Goal: Task Accomplishment & Management: Use online tool/utility

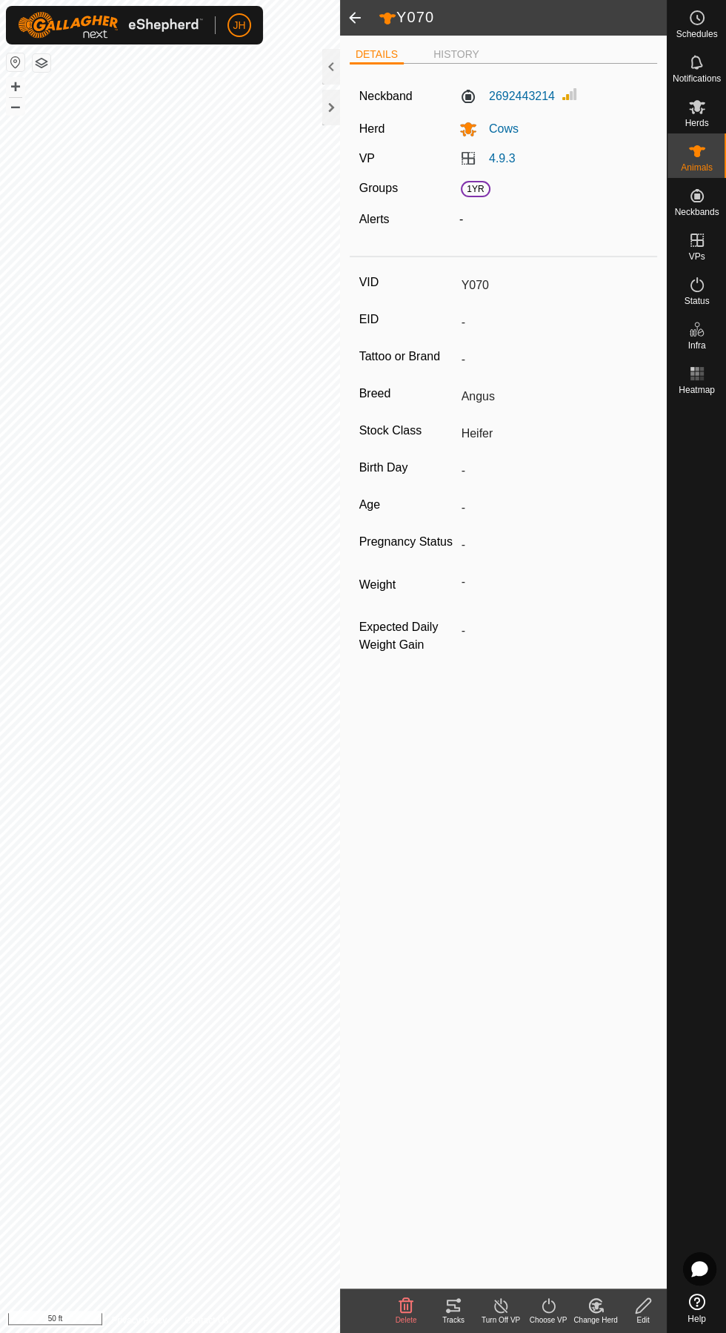
click at [461, 1318] on div "Tracks" at bounding box center [453, 1319] width 47 height 11
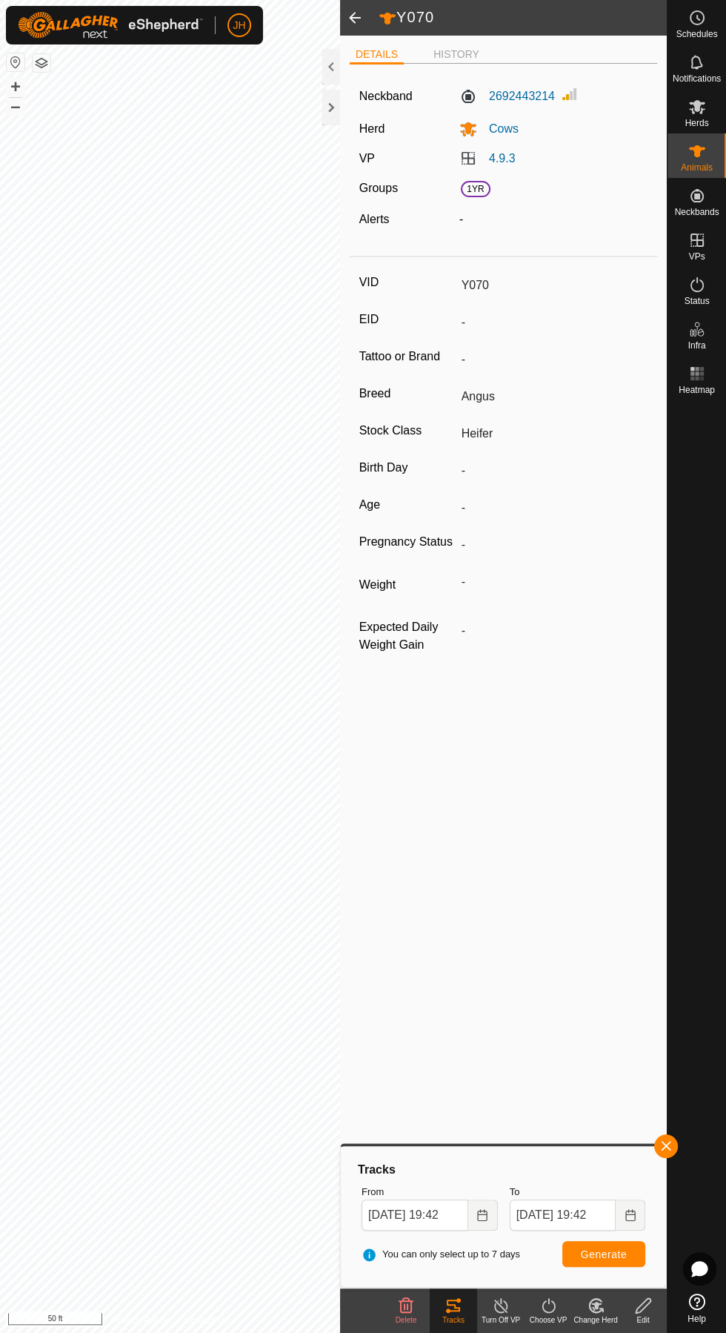
click at [695, 102] on icon at bounding box center [697, 107] width 16 height 14
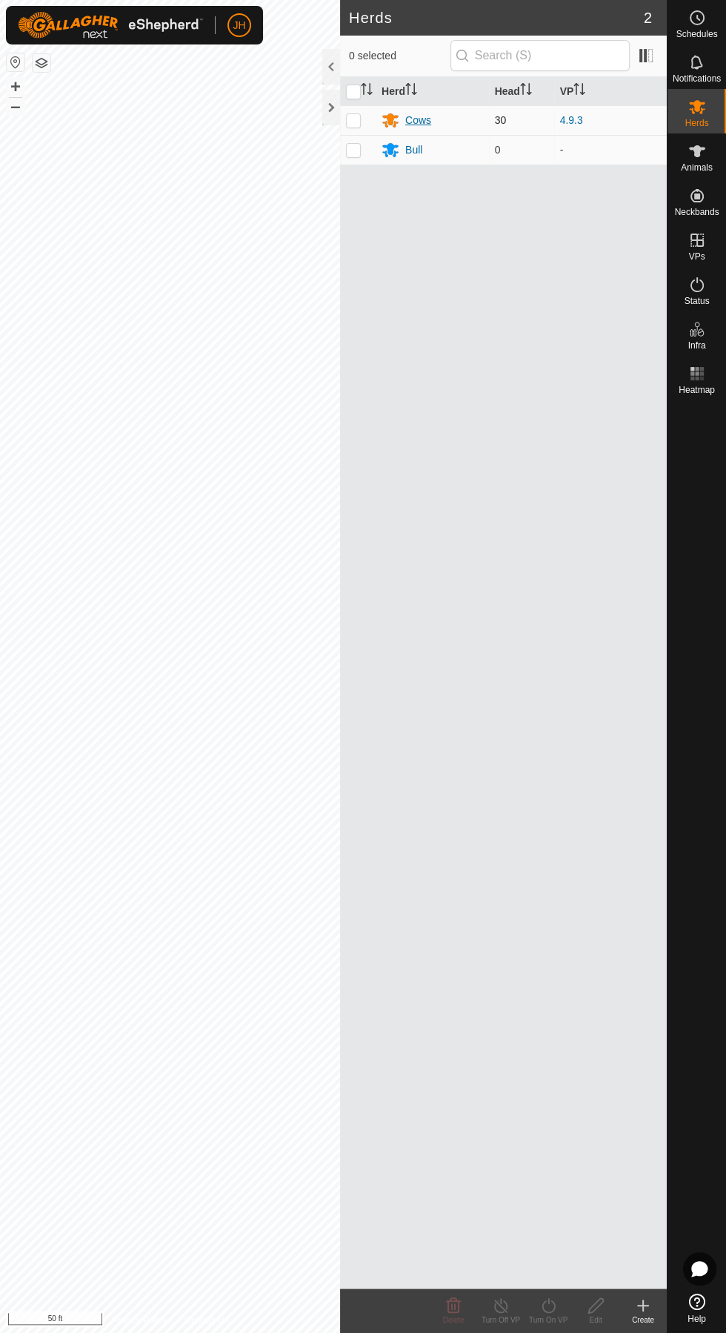
click at [412, 121] on div "Cows" at bounding box center [418, 121] width 26 height 16
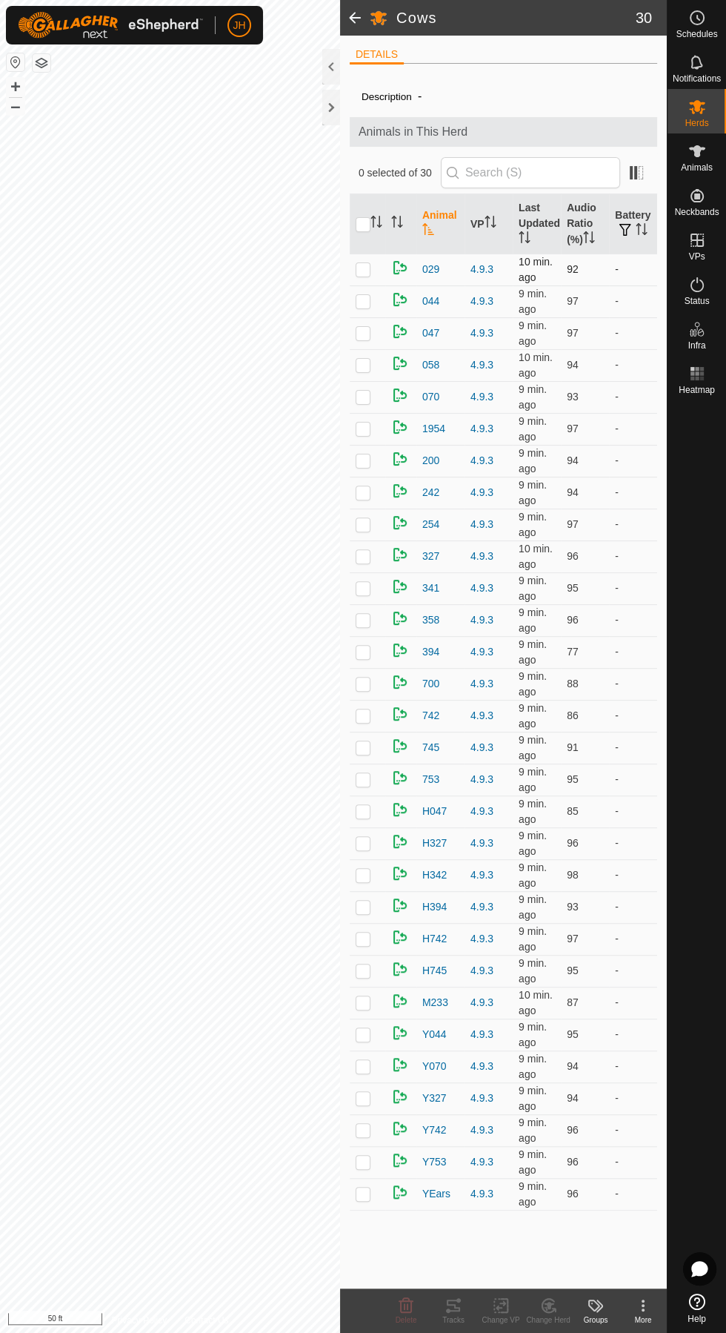
click at [363, 274] on p-checkbox at bounding box center [363, 269] width 15 height 12
checkbox input "true"
click at [466, 1321] on div "Tracks" at bounding box center [453, 1319] width 47 height 11
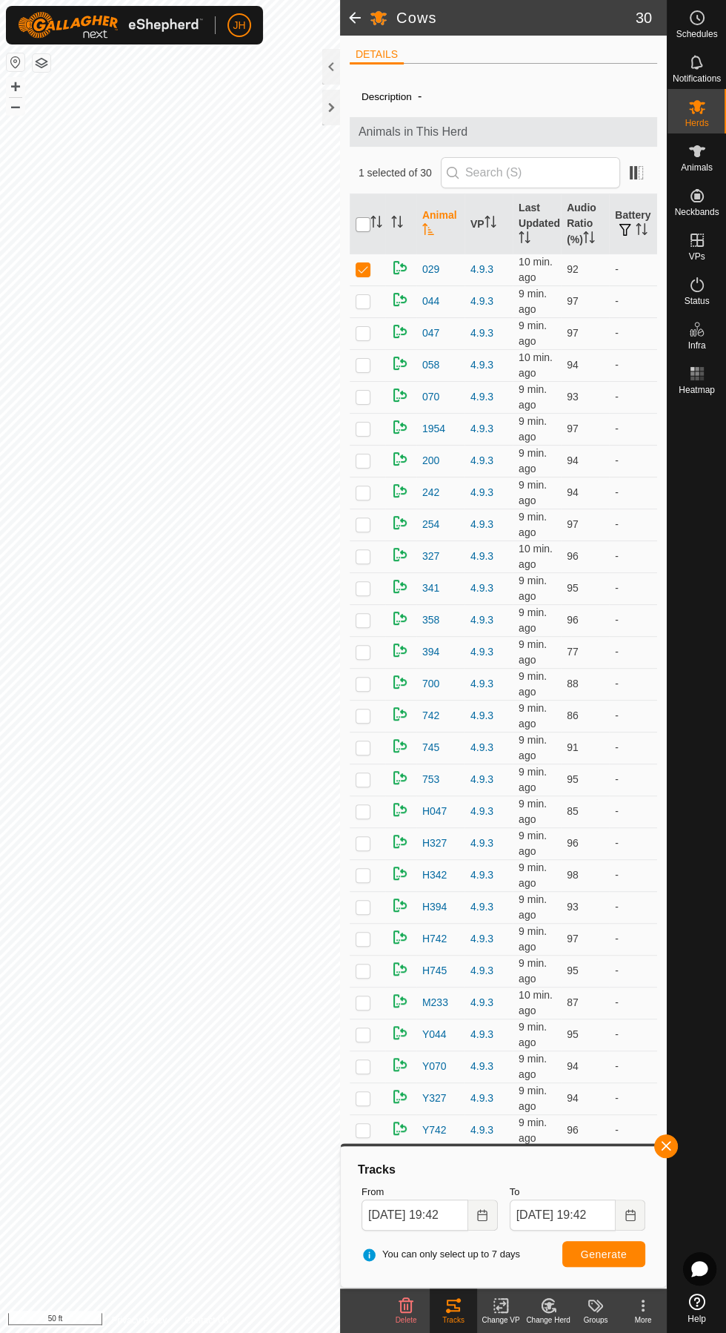
click at [362, 217] on input "checkbox" at bounding box center [363, 224] width 15 height 15
checkbox input "true"
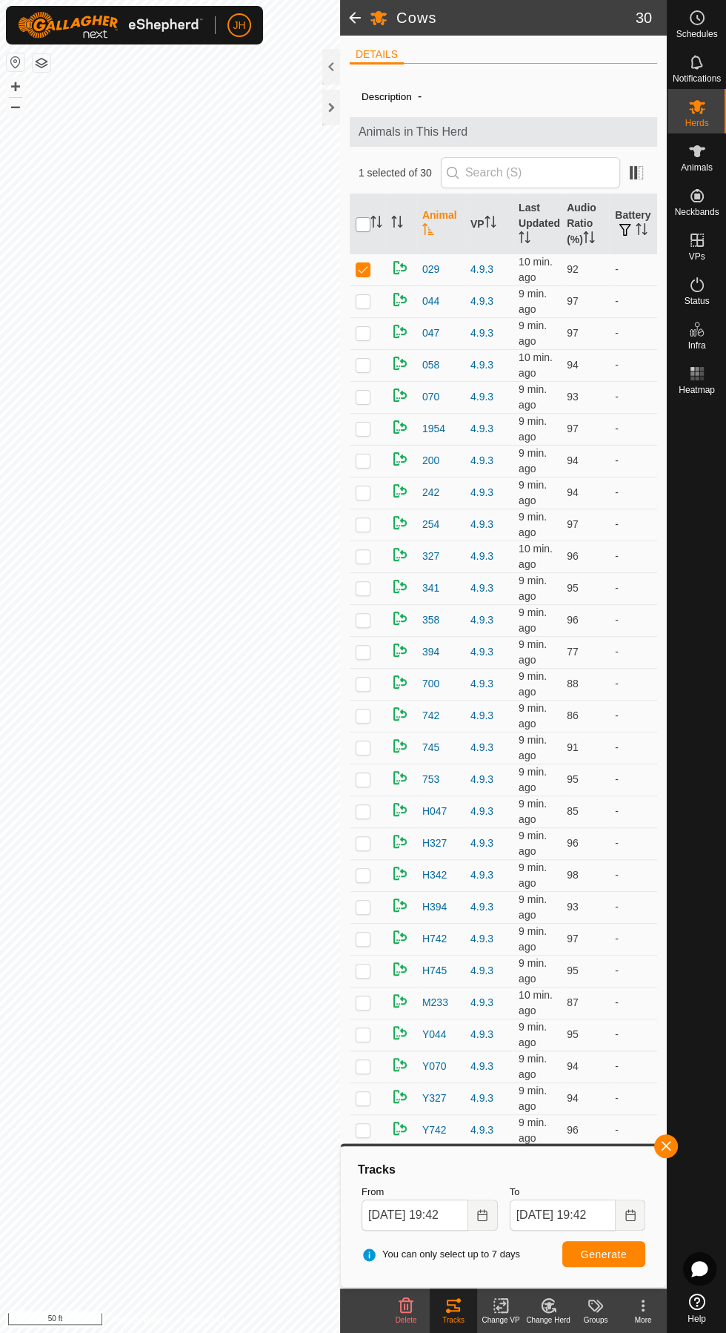
checkbox input "true"
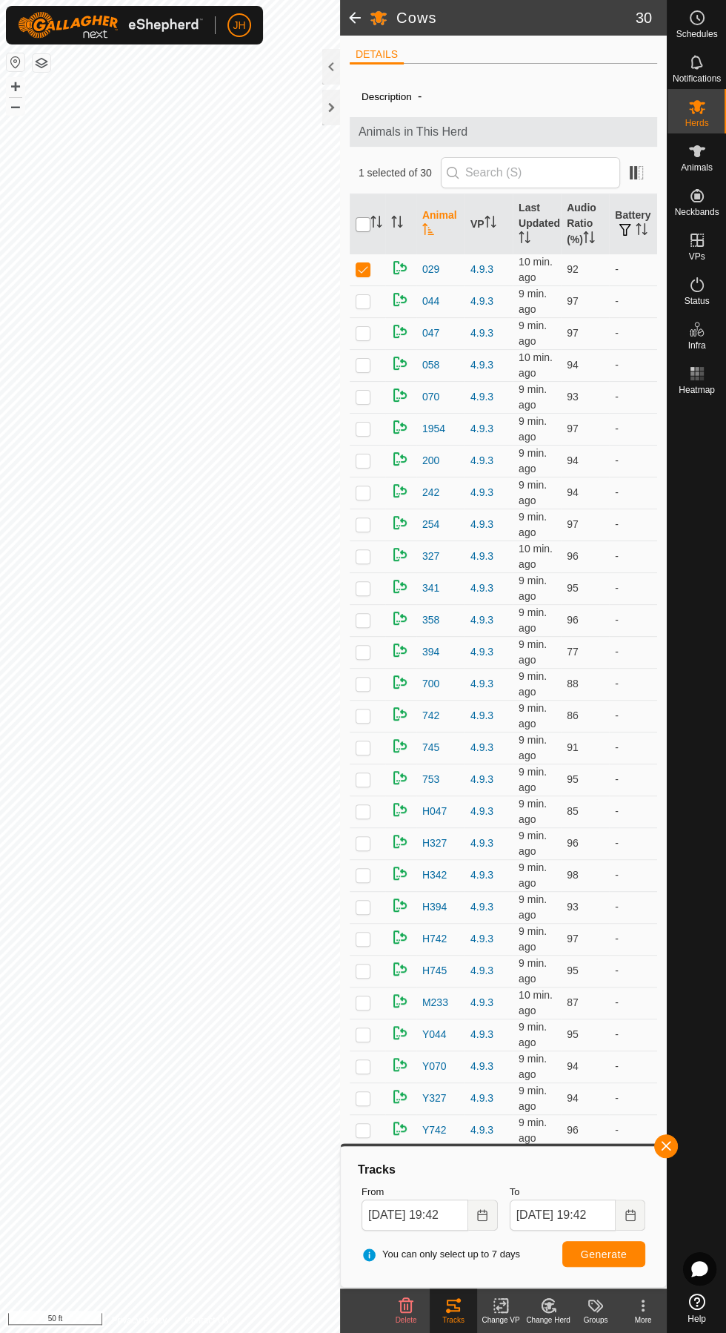
checkbox input "true"
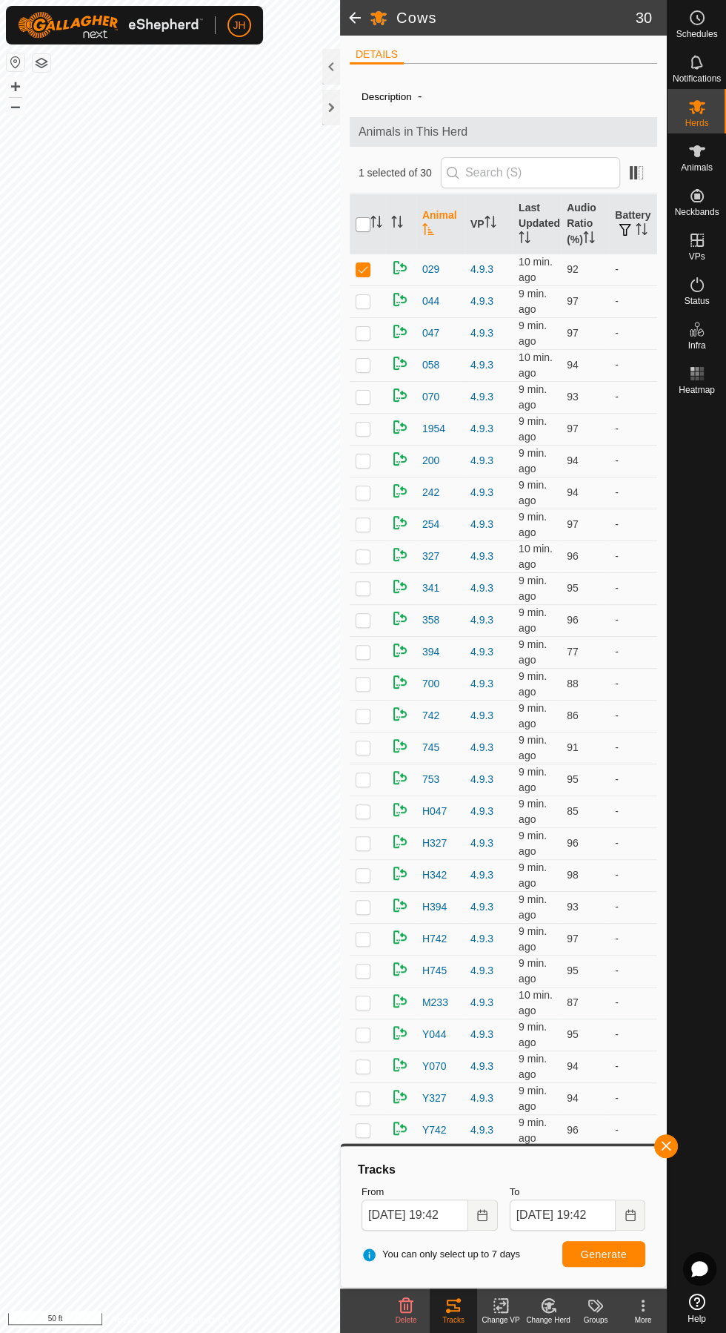
checkbox input "true"
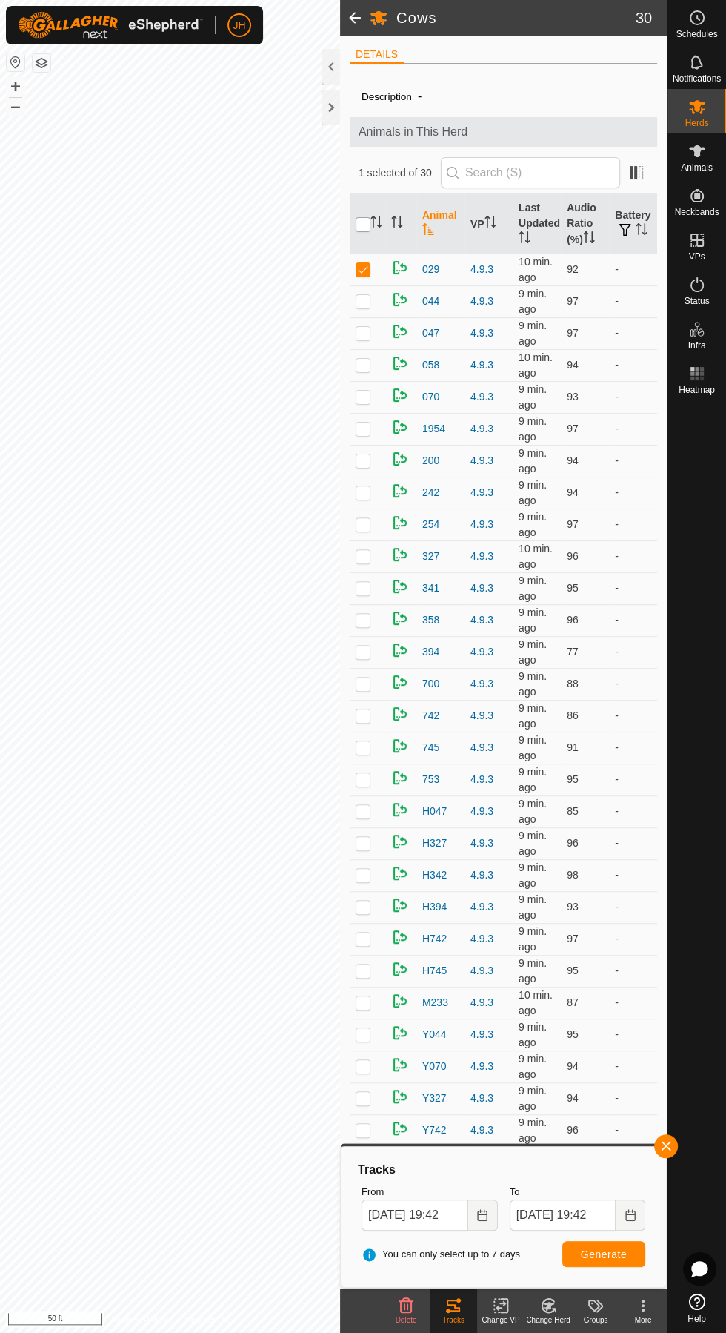
checkbox input "true"
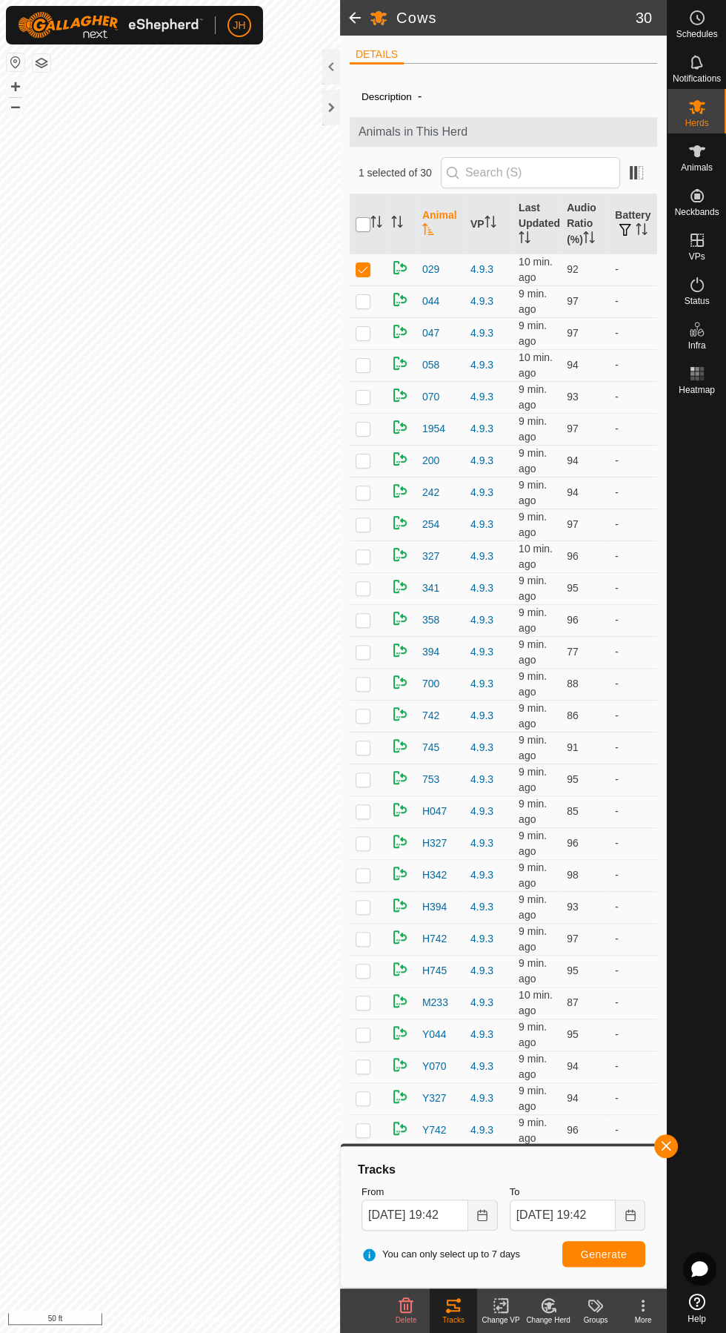
checkbox input "true"
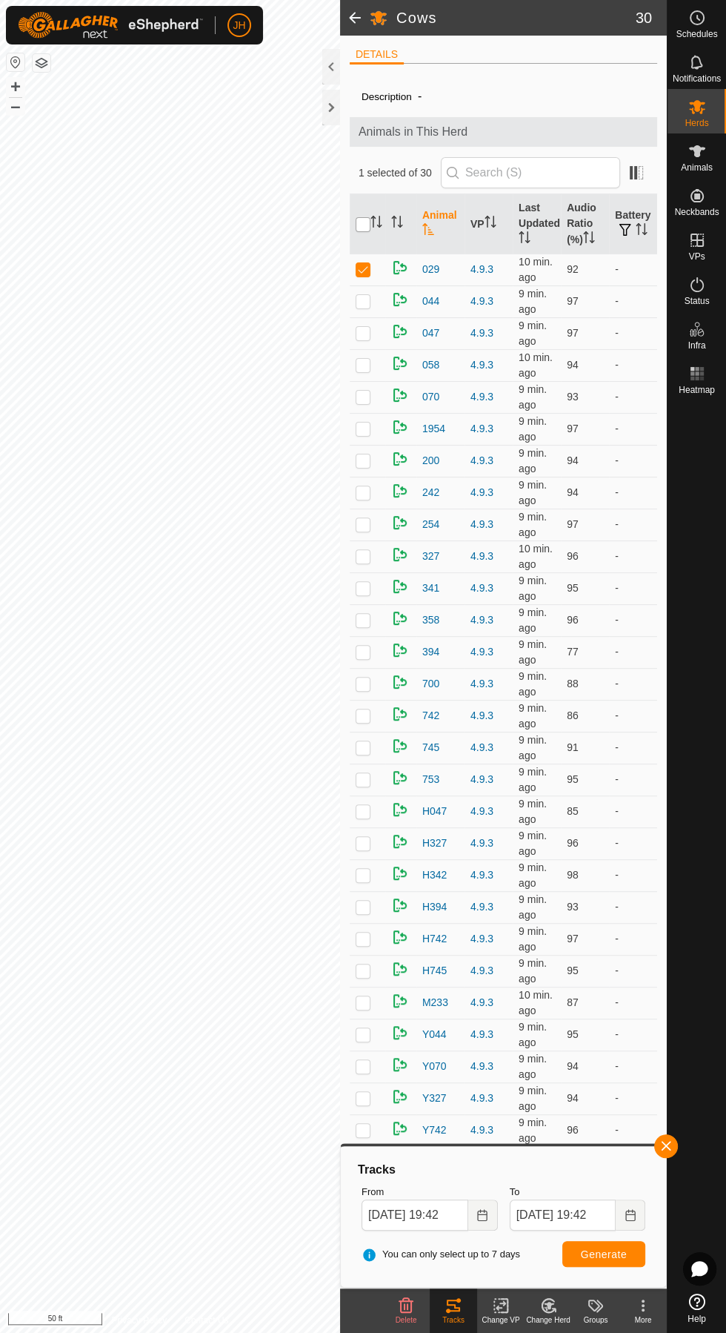
checkbox input "true"
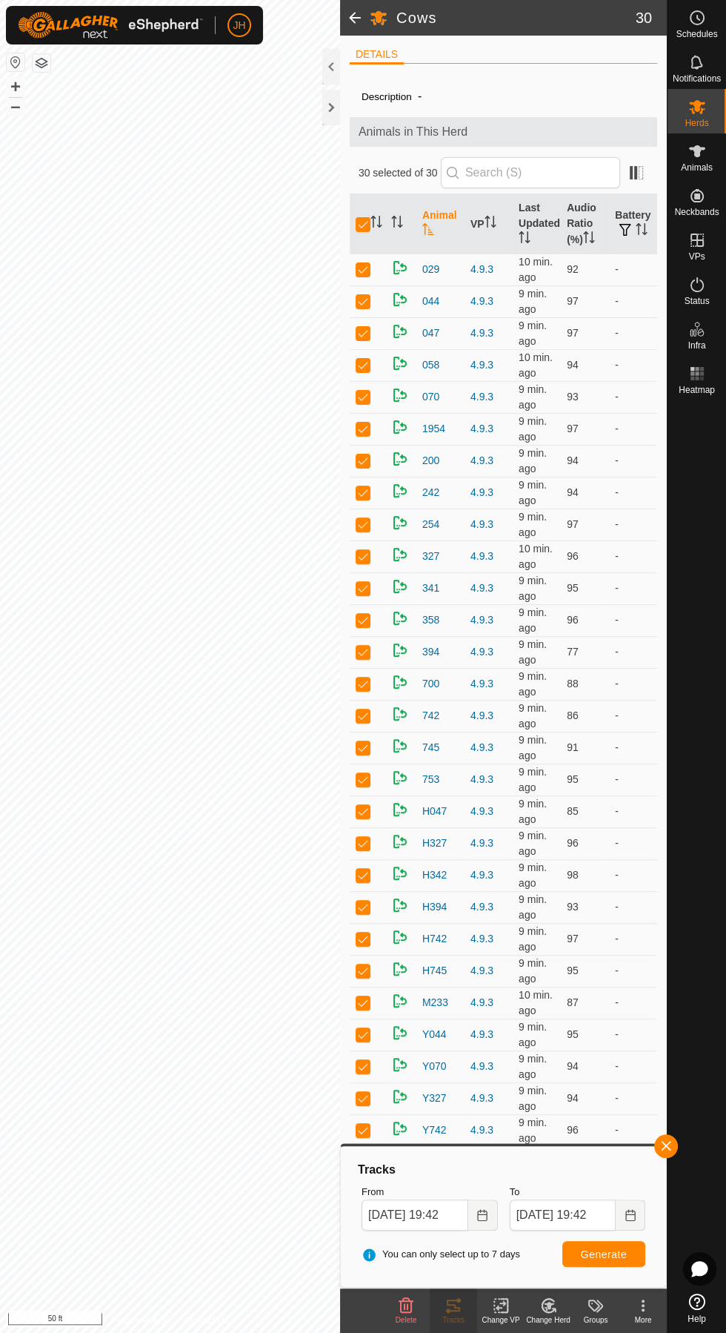
click at [609, 1253] on span "Generate" at bounding box center [604, 1254] width 46 height 12
